Goal: Task Accomplishment & Management: Manage account settings

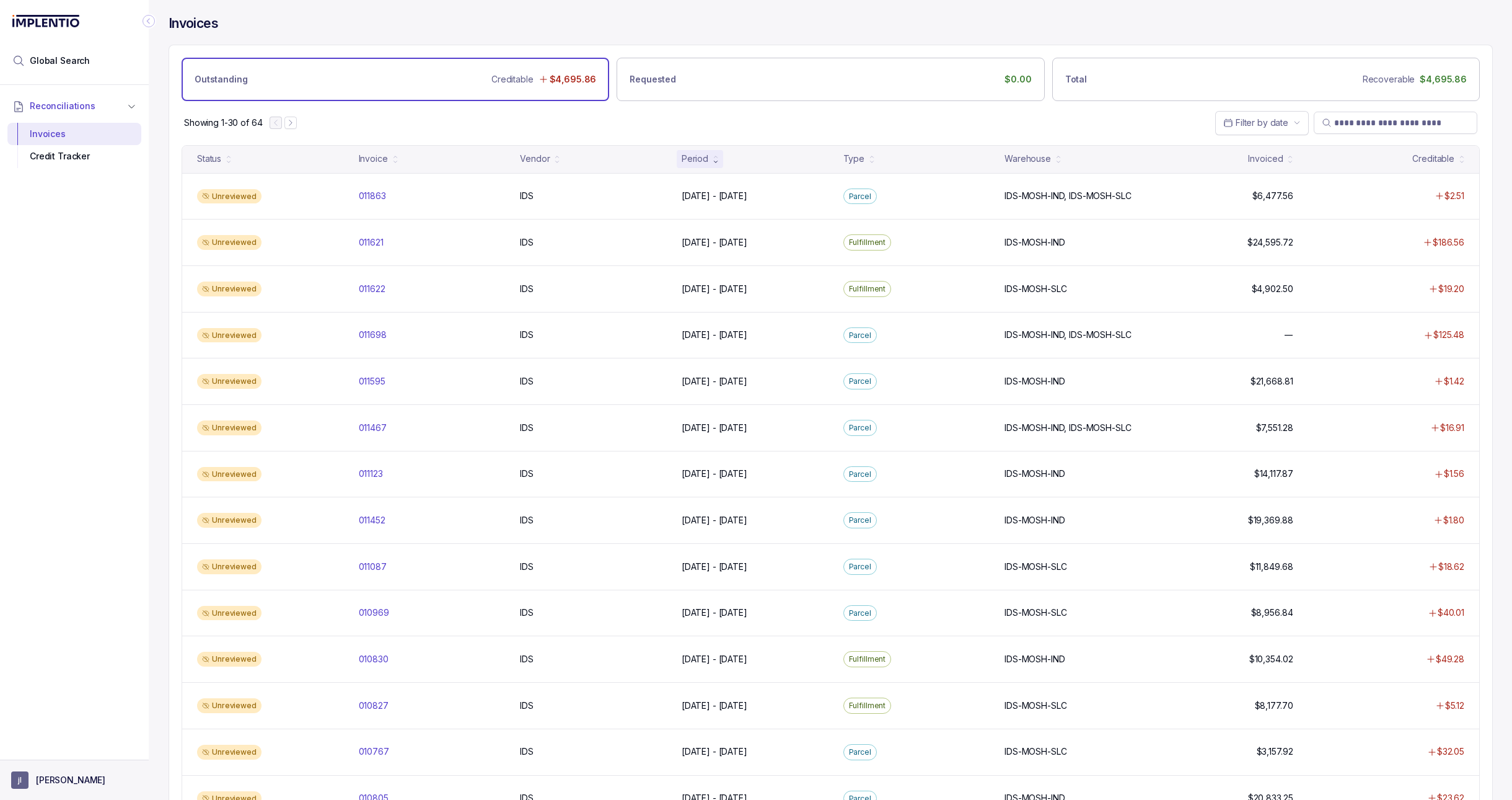
click at [33, 780] on button "[PERSON_NAME]" at bounding box center [74, 780] width 127 height 17
click at [44, 756] on p "Logout" at bounding box center [82, 752] width 103 height 12
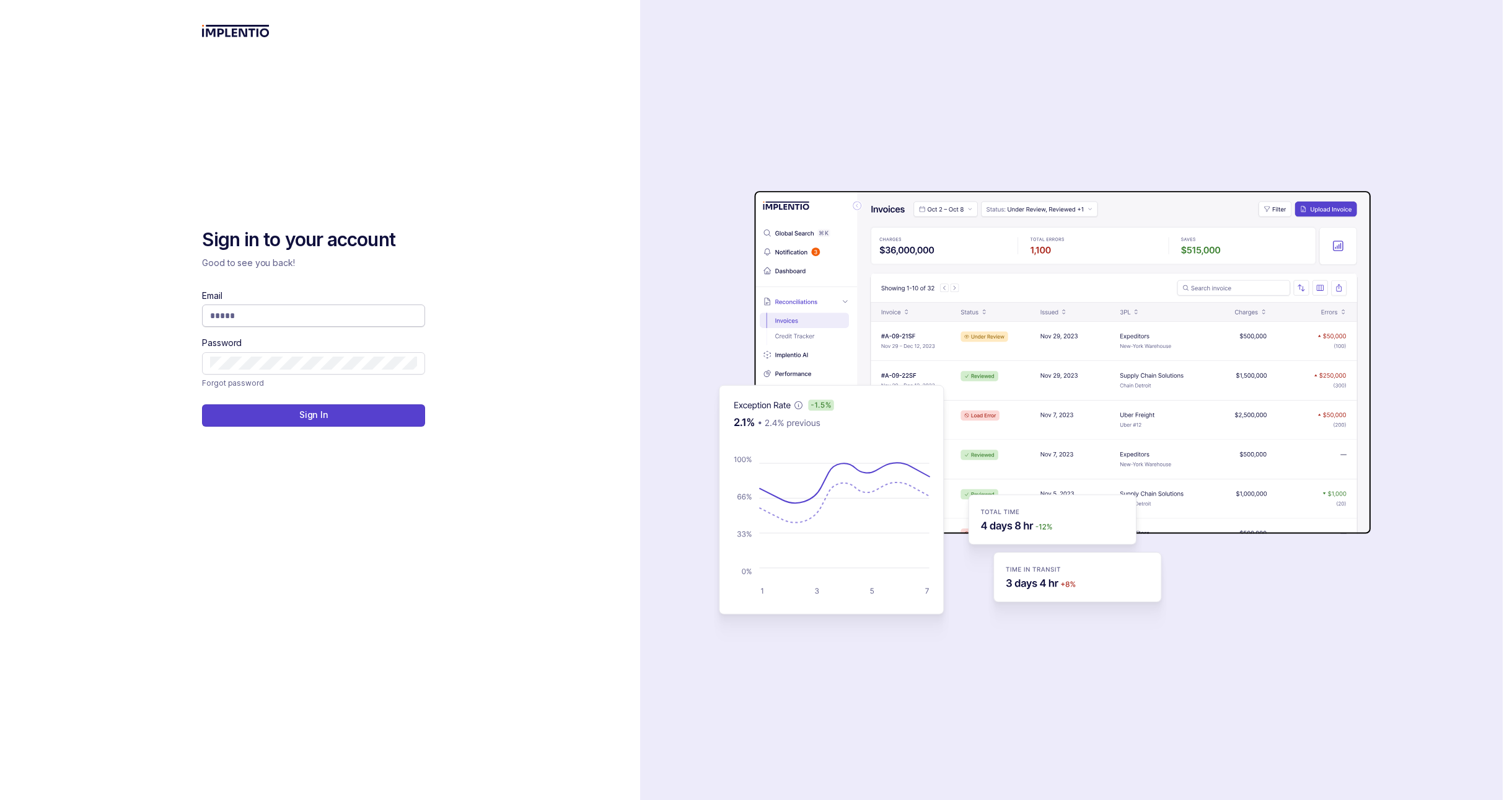
click at [244, 317] on input "Email" at bounding box center [313, 315] width 207 height 12
type input "**********"
